Goal: Transaction & Acquisition: Purchase product/service

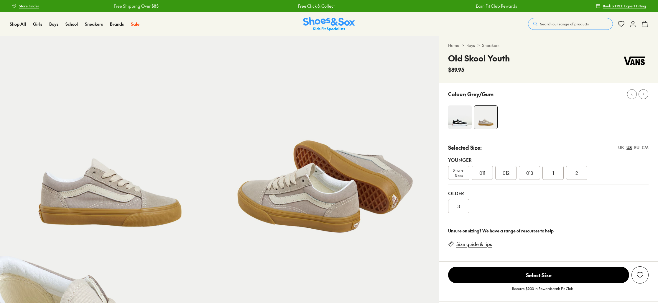
select select "*"
click at [553, 170] on span "1" at bounding box center [553, 172] width 1 height 7
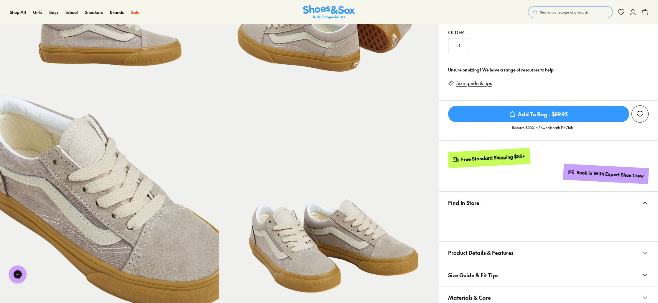
scroll to position [165, 0]
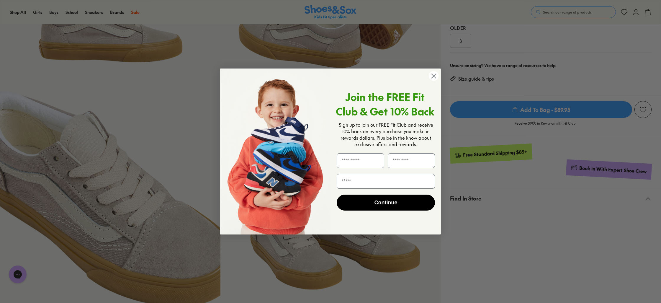
click at [433, 77] on circle "Close dialog" at bounding box center [434, 76] width 10 height 10
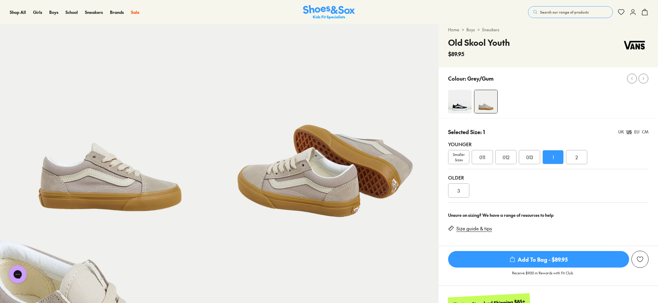
scroll to position [16, 0]
click at [456, 106] on img at bounding box center [460, 101] width 24 height 24
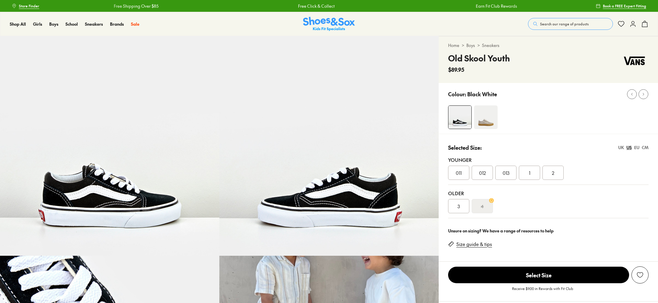
select select "*"
click at [531, 171] on div "1" at bounding box center [529, 173] width 21 height 14
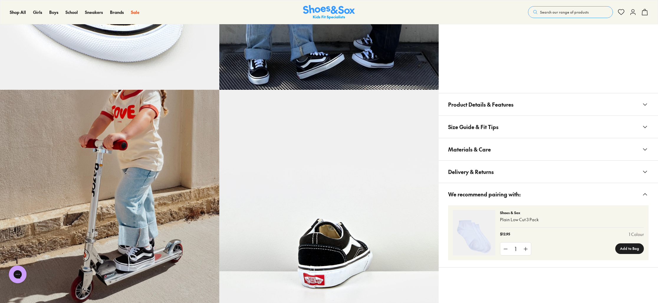
scroll to position [389, 0]
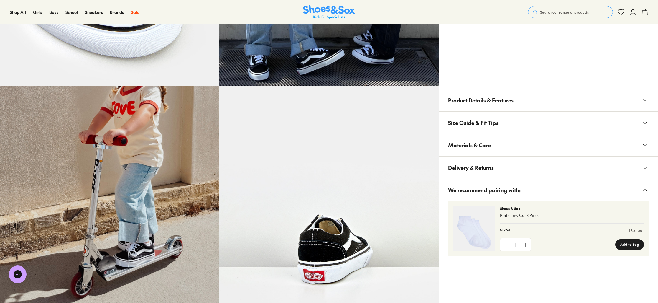
click at [643, 123] on icon at bounding box center [645, 122] width 7 height 7
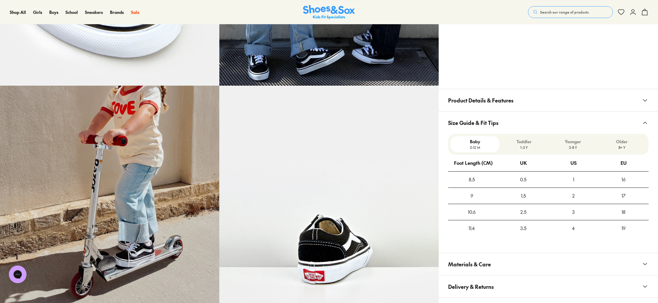
click at [574, 179] on div "1" at bounding box center [574, 179] width 50 height 16
click at [586, 111] on button "Product Details & Features" at bounding box center [548, 100] width 219 height 22
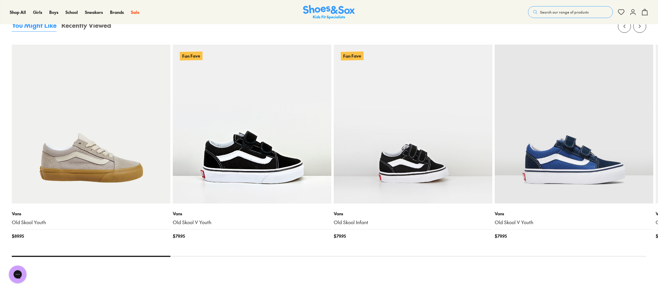
scroll to position [864, 0]
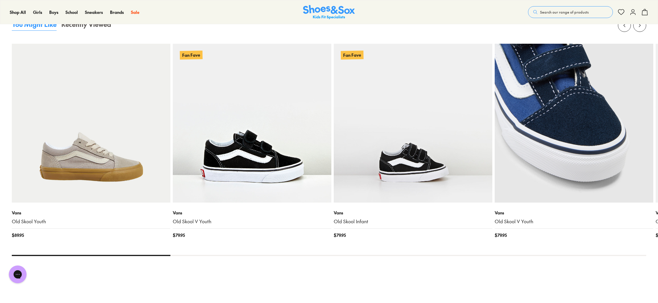
click at [579, 144] on img at bounding box center [574, 123] width 159 height 159
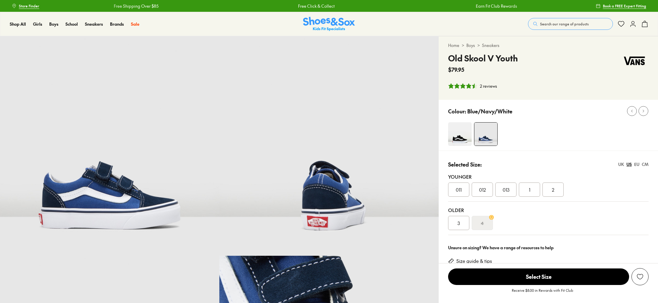
select select "*"
click at [532, 189] on div "1" at bounding box center [529, 189] width 21 height 14
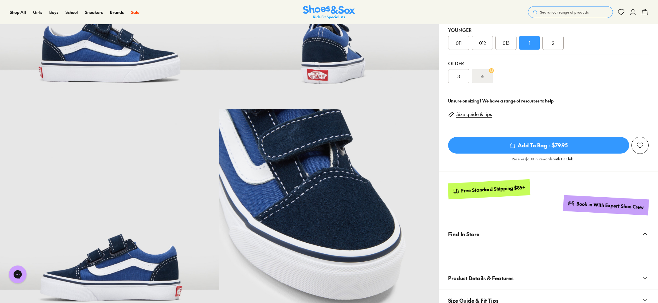
scroll to position [149, 0]
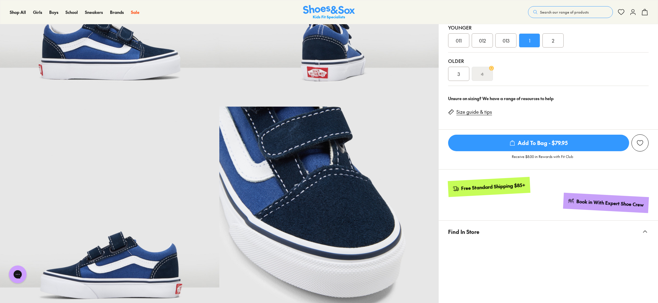
click at [524, 145] on span "Add To Bag - $79.95" at bounding box center [538, 143] width 181 height 17
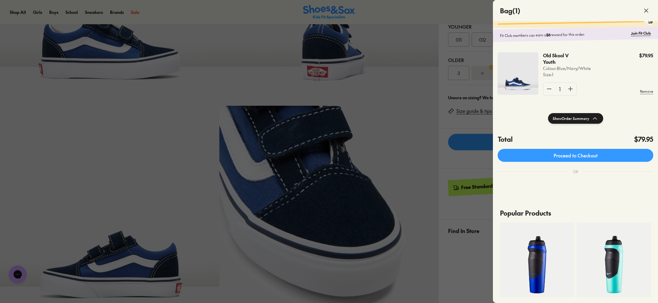
scroll to position [14, 0]
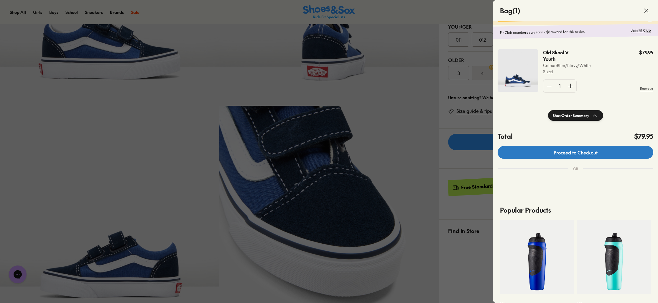
click at [569, 158] on link "Proceed to Checkout" at bounding box center [576, 152] width 156 height 13
